Goal: Browse casually: Explore the website without a specific task or goal

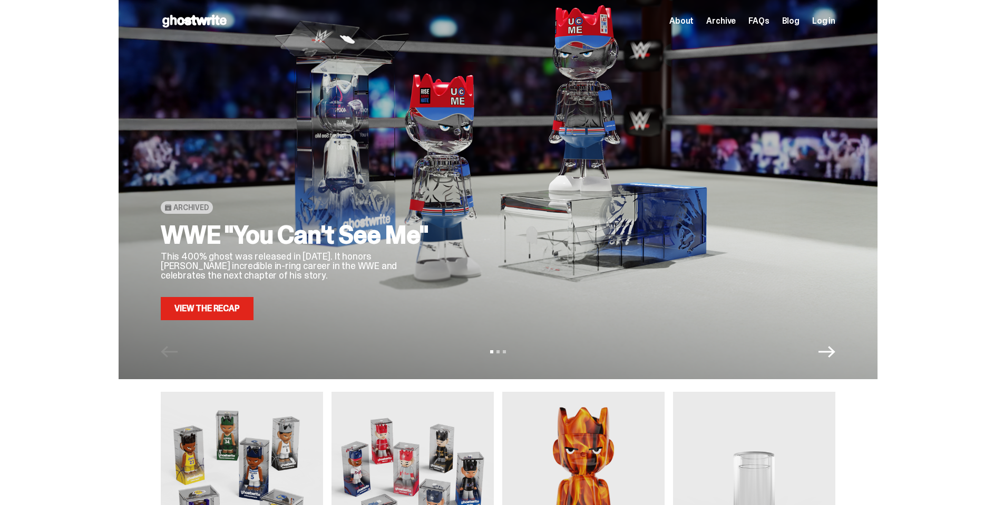
click at [225, 316] on link "View the Recap" at bounding box center [207, 308] width 93 height 23
click at [833, 356] on icon "Next" at bounding box center [826, 352] width 17 height 12
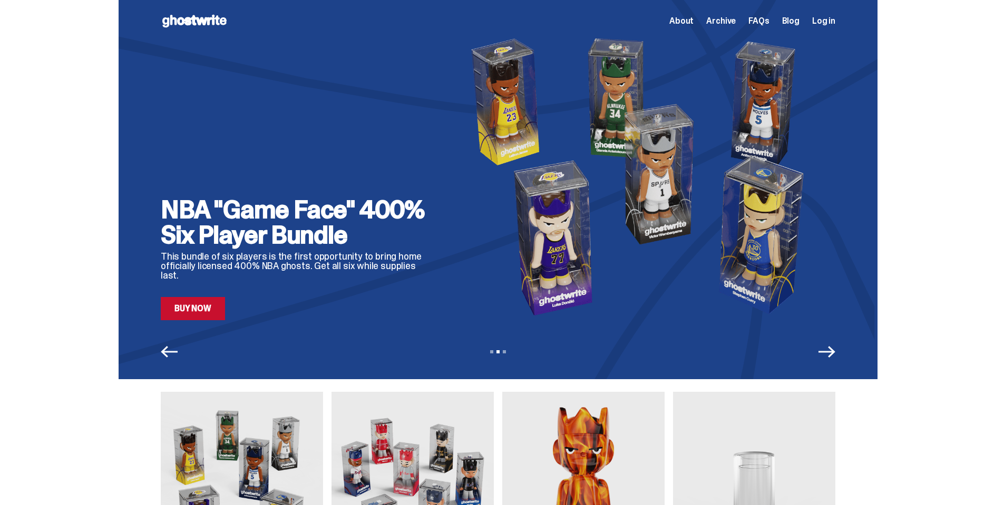
click at [833, 354] on icon "Next" at bounding box center [826, 351] width 17 height 17
